Goal: Task Accomplishment & Management: Manage account settings

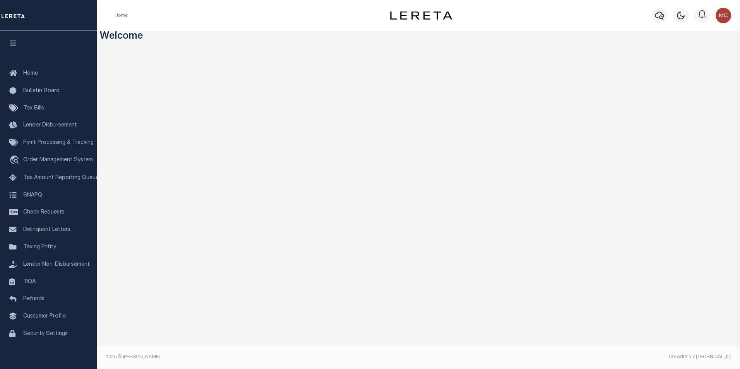
click at [721, 15] on img "button" at bounding box center [722, 15] width 15 height 15
click at [687, 55] on span "Sign out" at bounding box center [693, 54] width 22 height 5
click at [43, 160] on span "Order Management System" at bounding box center [58, 159] width 70 height 5
